Goal: Communication & Community: Ask a question

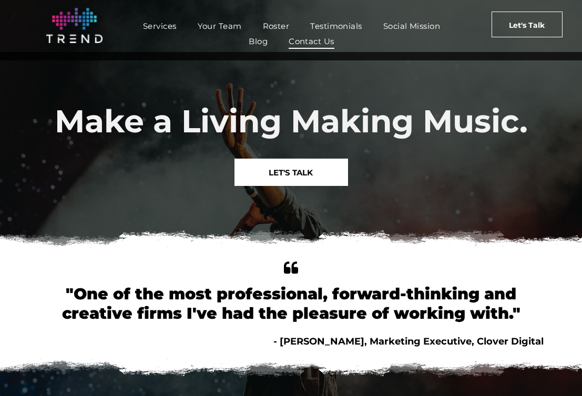
click at [303, 42] on span "Contact Us" at bounding box center [312, 41] width 46 height 15
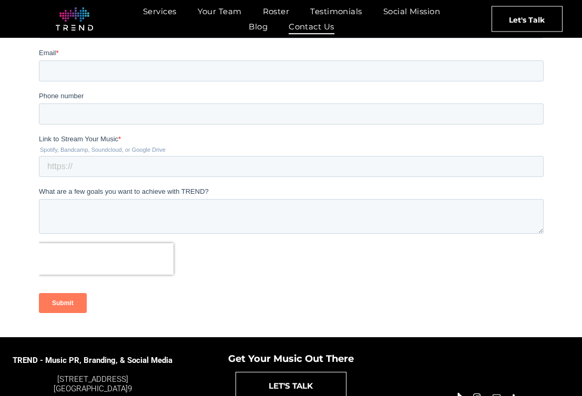
scroll to position [274, 0]
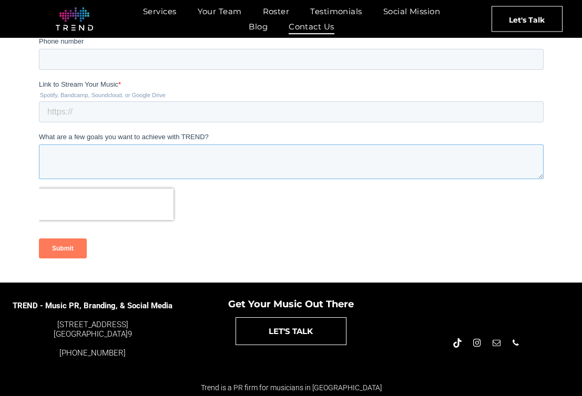
click at [65, 162] on textarea "What are a few goals you want to achieve with TREND?" at bounding box center [290, 162] width 505 height 35
paste textarea "TREND: Music PR, Playlisting & Social Media"
type textarea "TREND: Music PR, Playlisting & Social Media"
drag, startPoint x: 229, startPoint y: 152, endPoint x: 6, endPoint y: 146, distance: 223.5
click html "Name * Email * Phone number Link to Stream Your Music * Spotify, Bandcamp, Soun…"
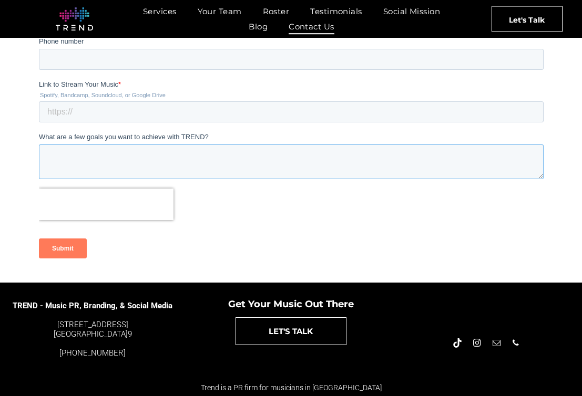
paste textarea "I manage a rising artist named [PERSON_NAME], and she’ll be performing live at …"
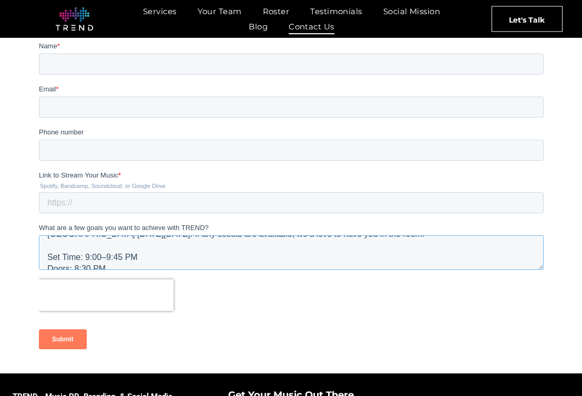
scroll to position [165, 0]
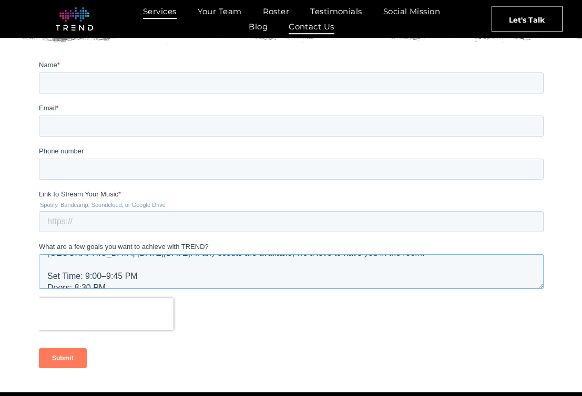
type textarea "I manage a rising artist named [PERSON_NAME], and she’ll be performing live at …"
click at [145, 169] on input "Phone number" at bounding box center [290, 169] width 505 height 21
click at [68, 227] on input "Link to Stream Your Music *" at bounding box center [290, 221] width 505 height 21
paste input "[URL][DOMAIN_NAME]"
type input "[URL][DOMAIN_NAME]"
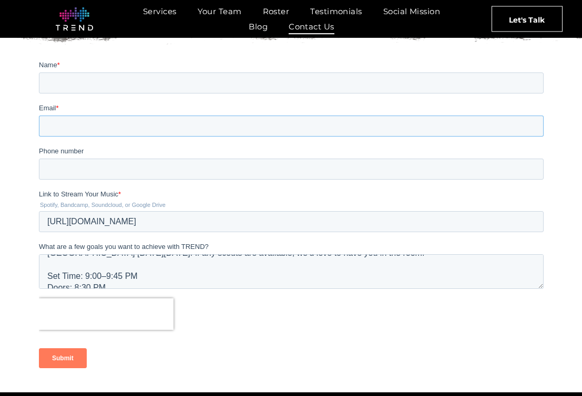
click at [92, 126] on input "Email *" at bounding box center [290, 126] width 505 height 21
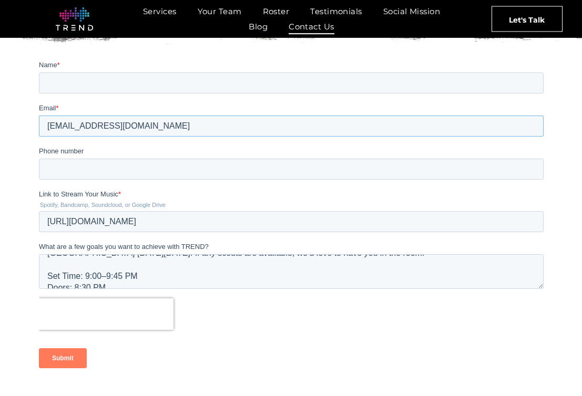
type input "[EMAIL_ADDRESS][DOMAIN_NAME]"
click at [95, 162] on input "Phone number" at bounding box center [290, 169] width 505 height 21
type input "3107956336"
drag, startPoint x: 99, startPoint y: 82, endPoint x: 29, endPoint y: 82, distance: 69.4
click html "Name * [PERSON_NAME] Email * [EMAIL_ADDRESS][DOMAIN_NAME] Phone number [PHONE_N…"
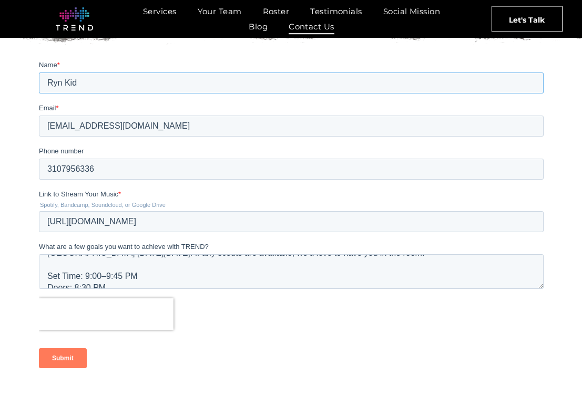
type input "Ryn Kid"
click at [57, 360] on input "Submit" at bounding box center [62, 358] width 48 height 20
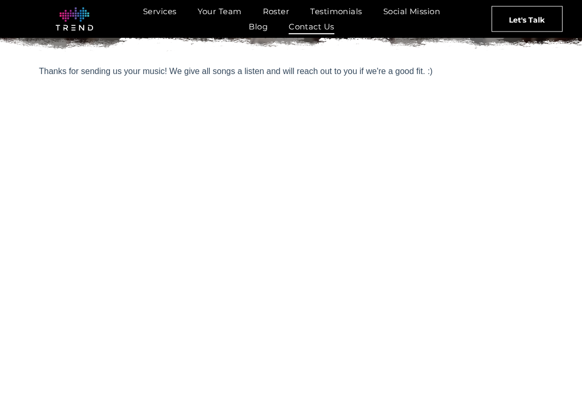
scroll to position [0, 0]
